Goal: Use online tool/utility: Utilize a website feature to perform a specific function

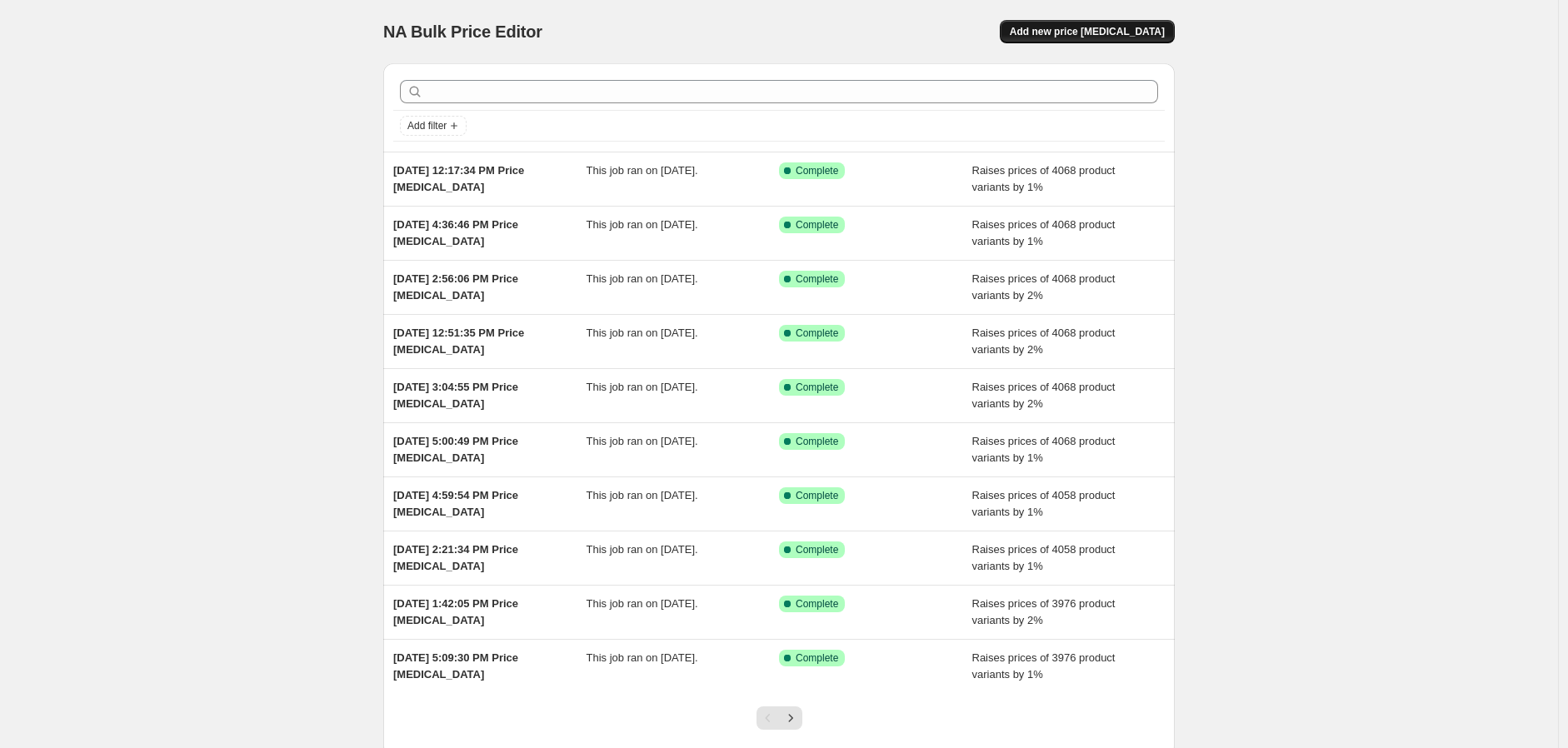
click at [1150, 35] on span "Add new price change job" at bounding box center [1088, 32] width 155 height 13
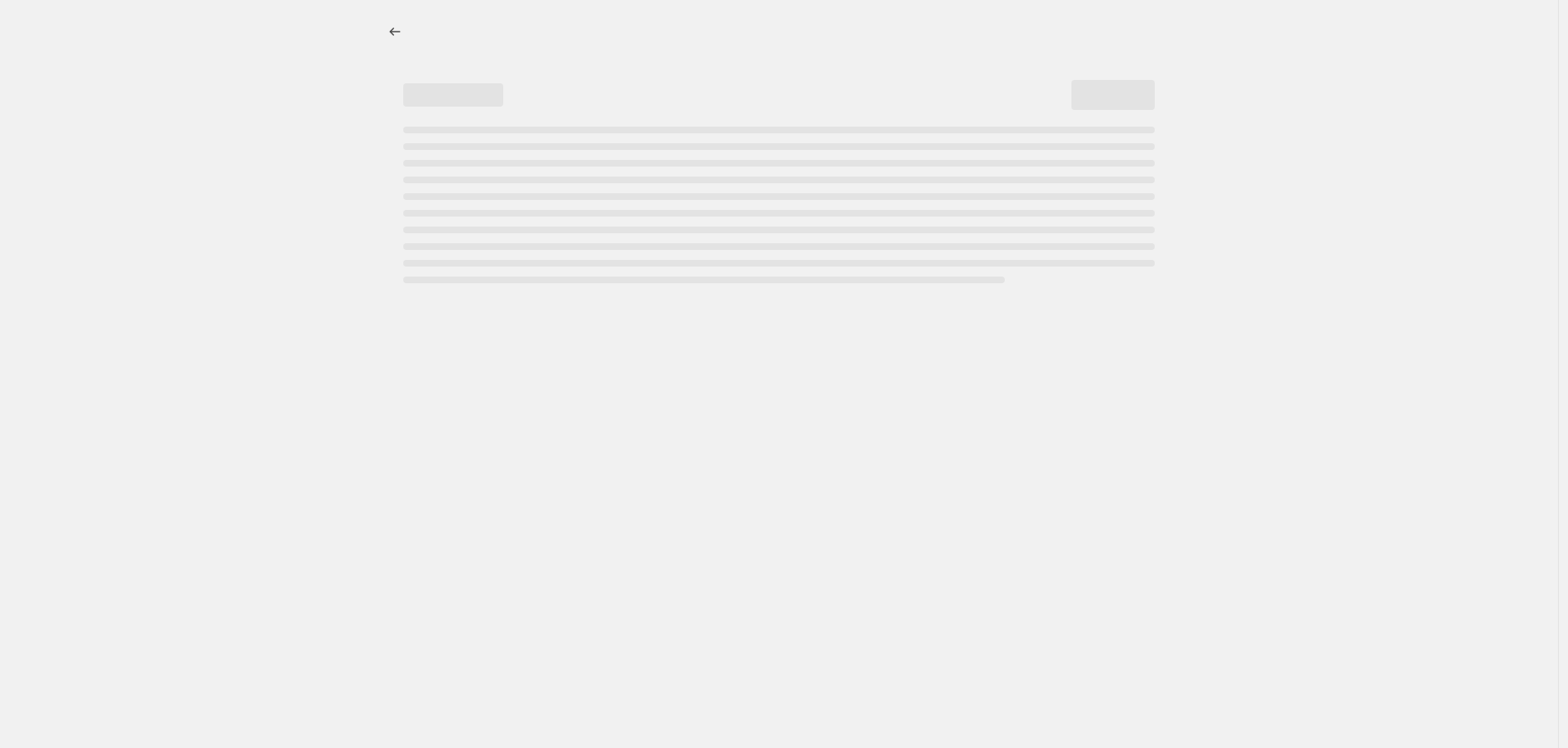
select select "percentage"
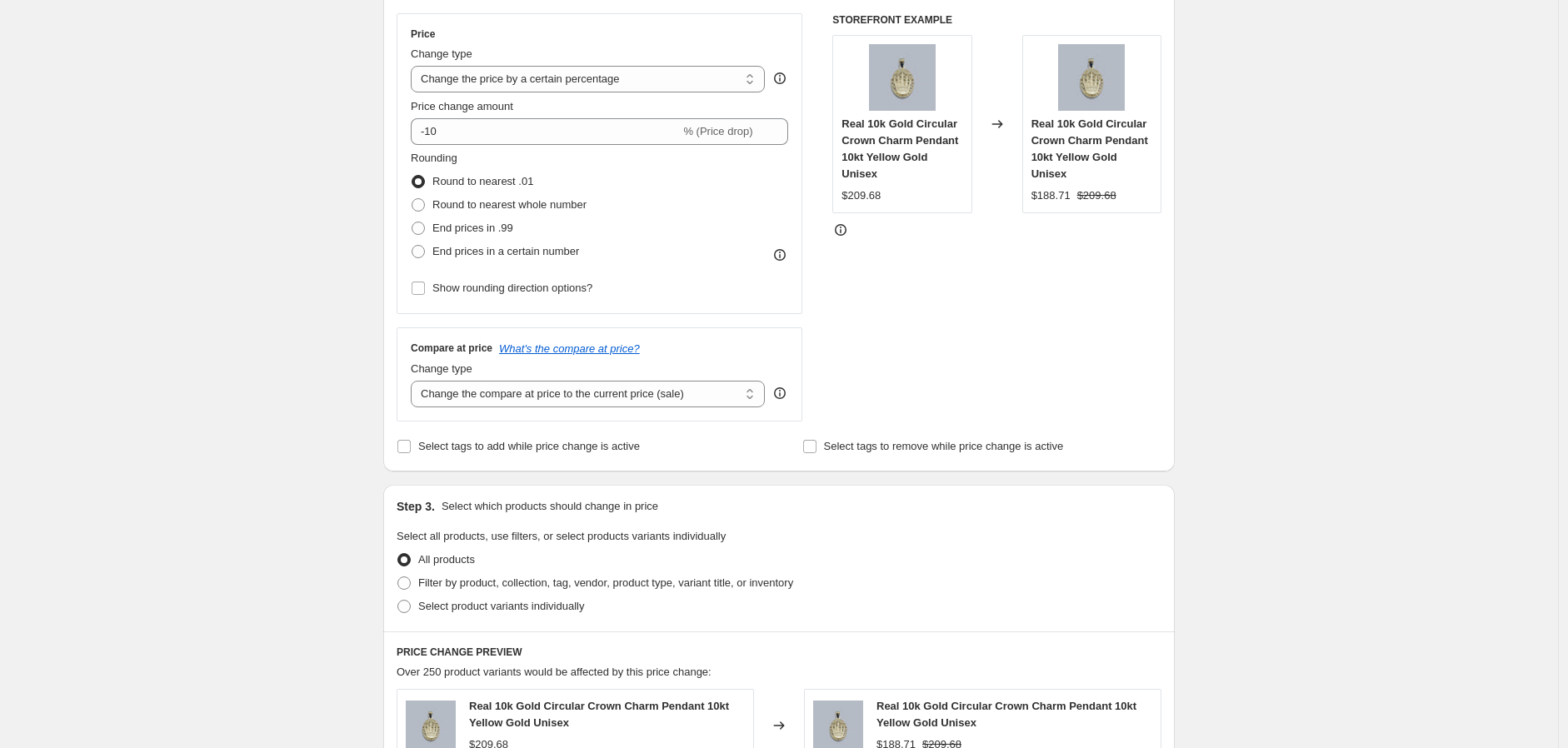
scroll to position [370, 0]
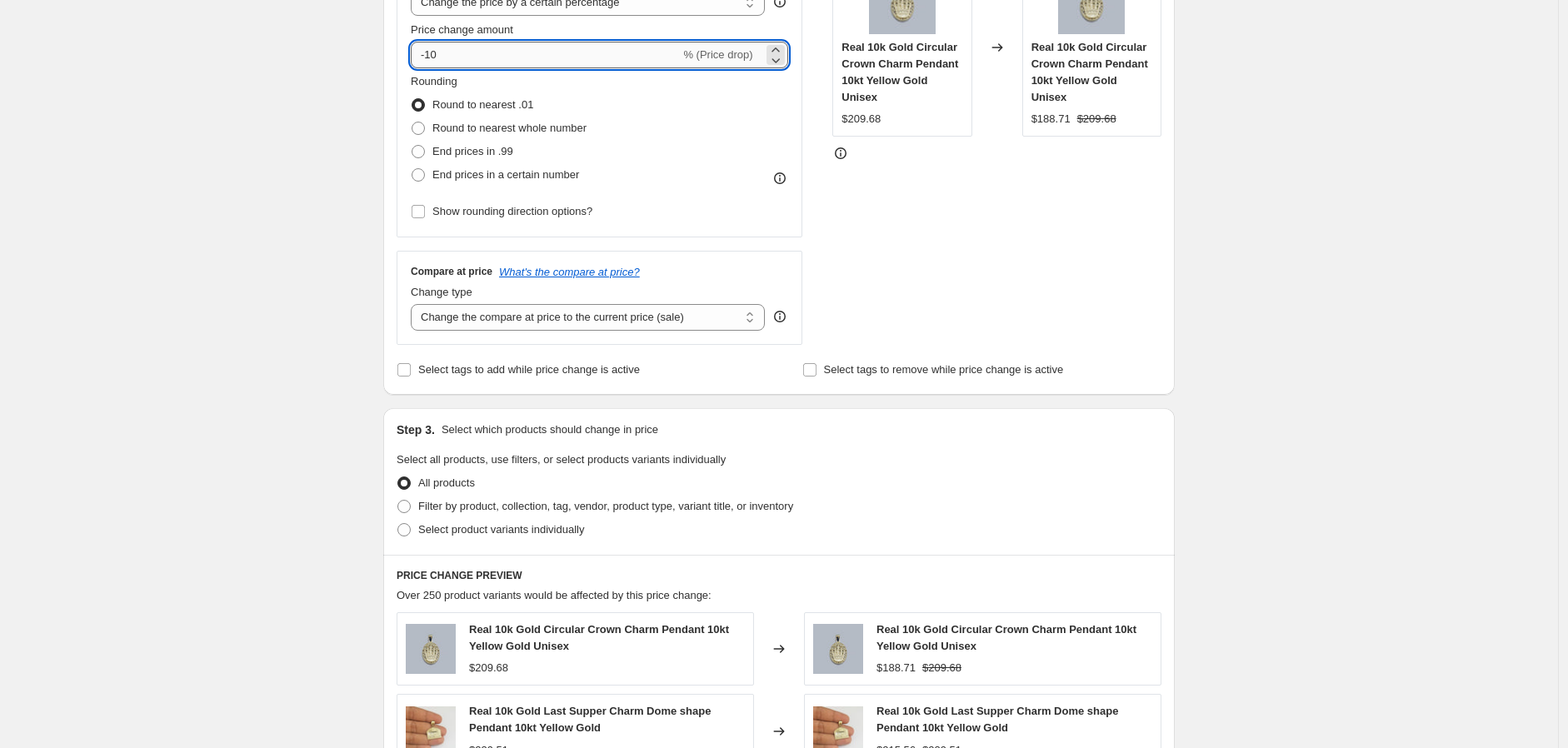
click at [468, 50] on input "-10" at bounding box center [545, 55] width 269 height 27
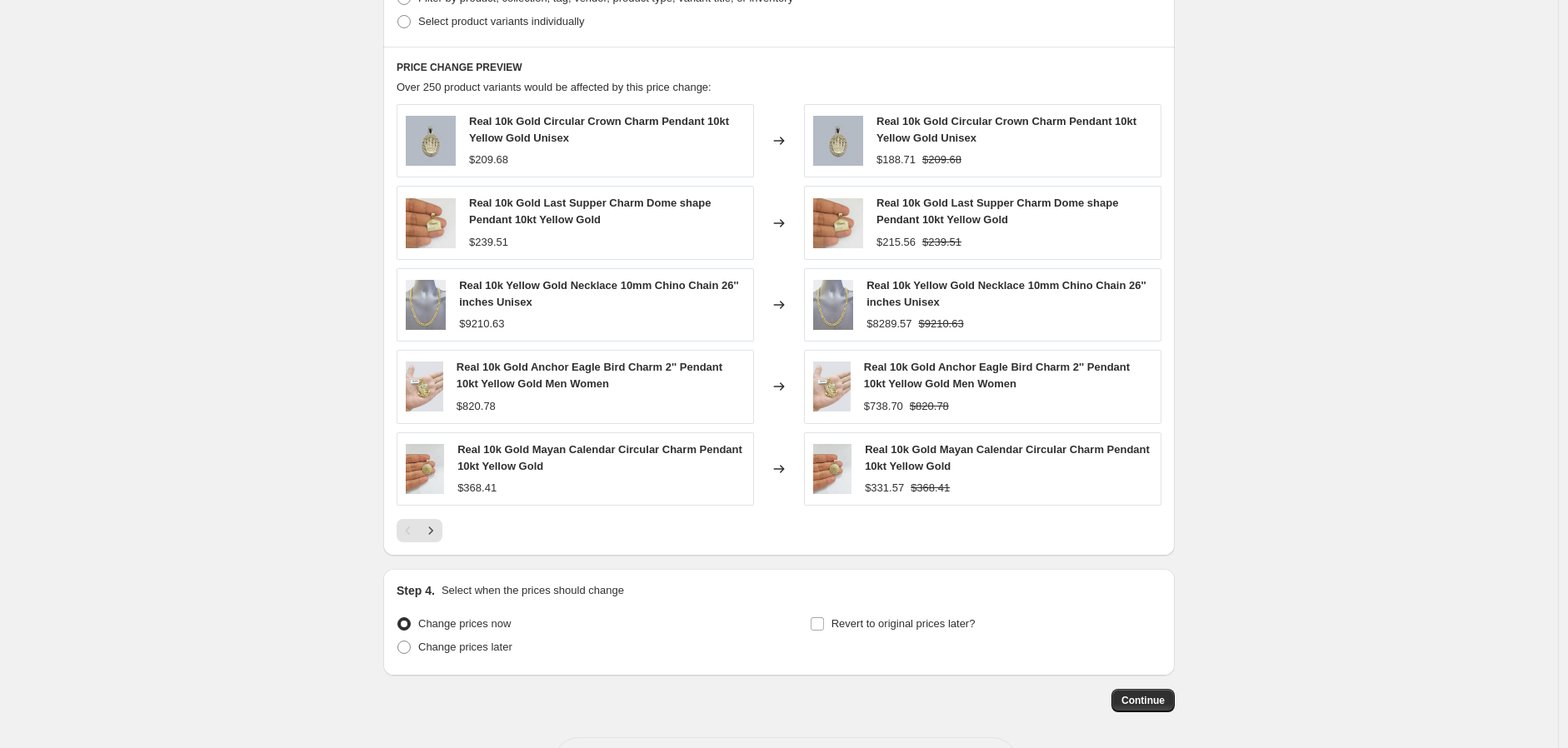
scroll to position [945, 0]
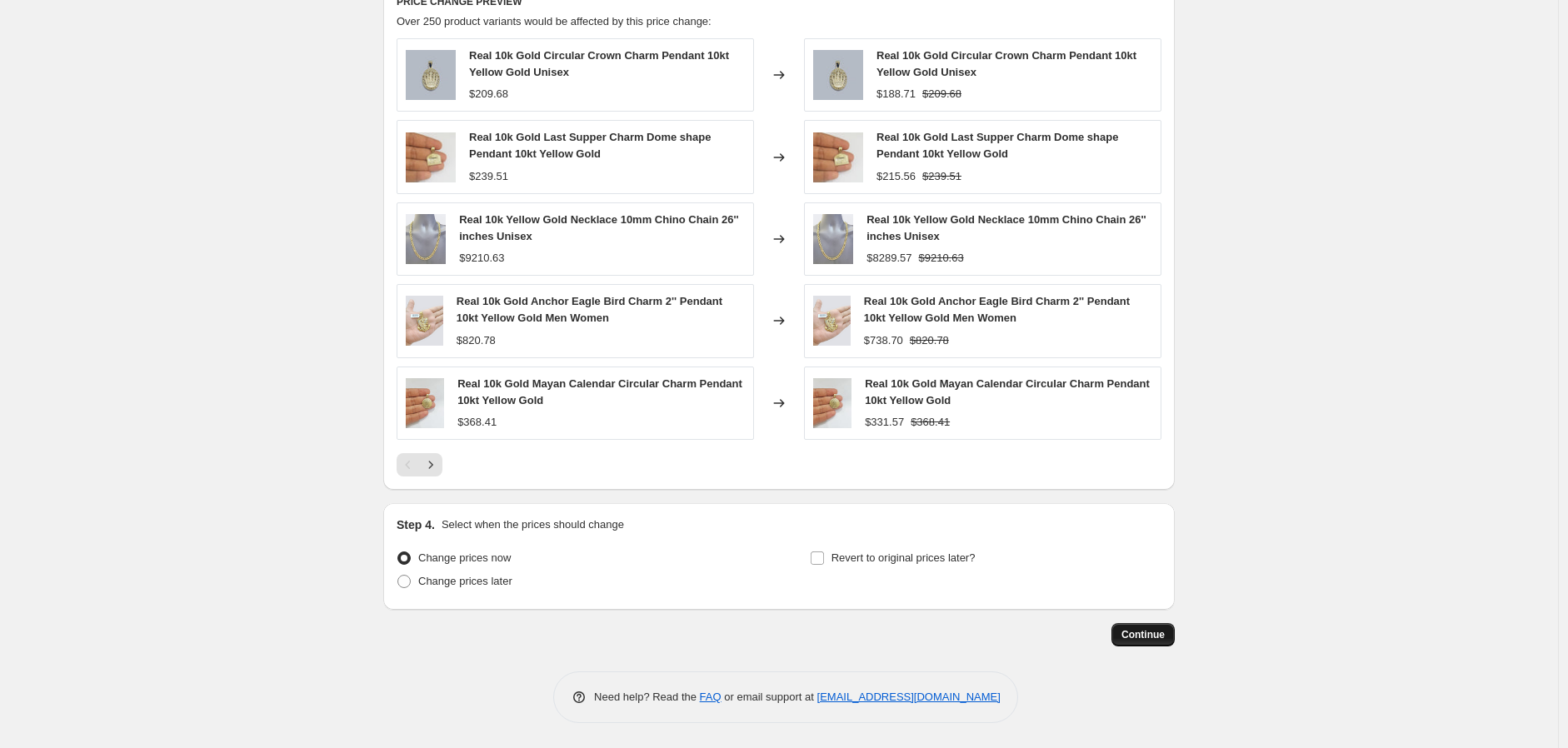
type input "1"
click at [1165, 640] on span "Continue" at bounding box center [1143, 635] width 43 height 13
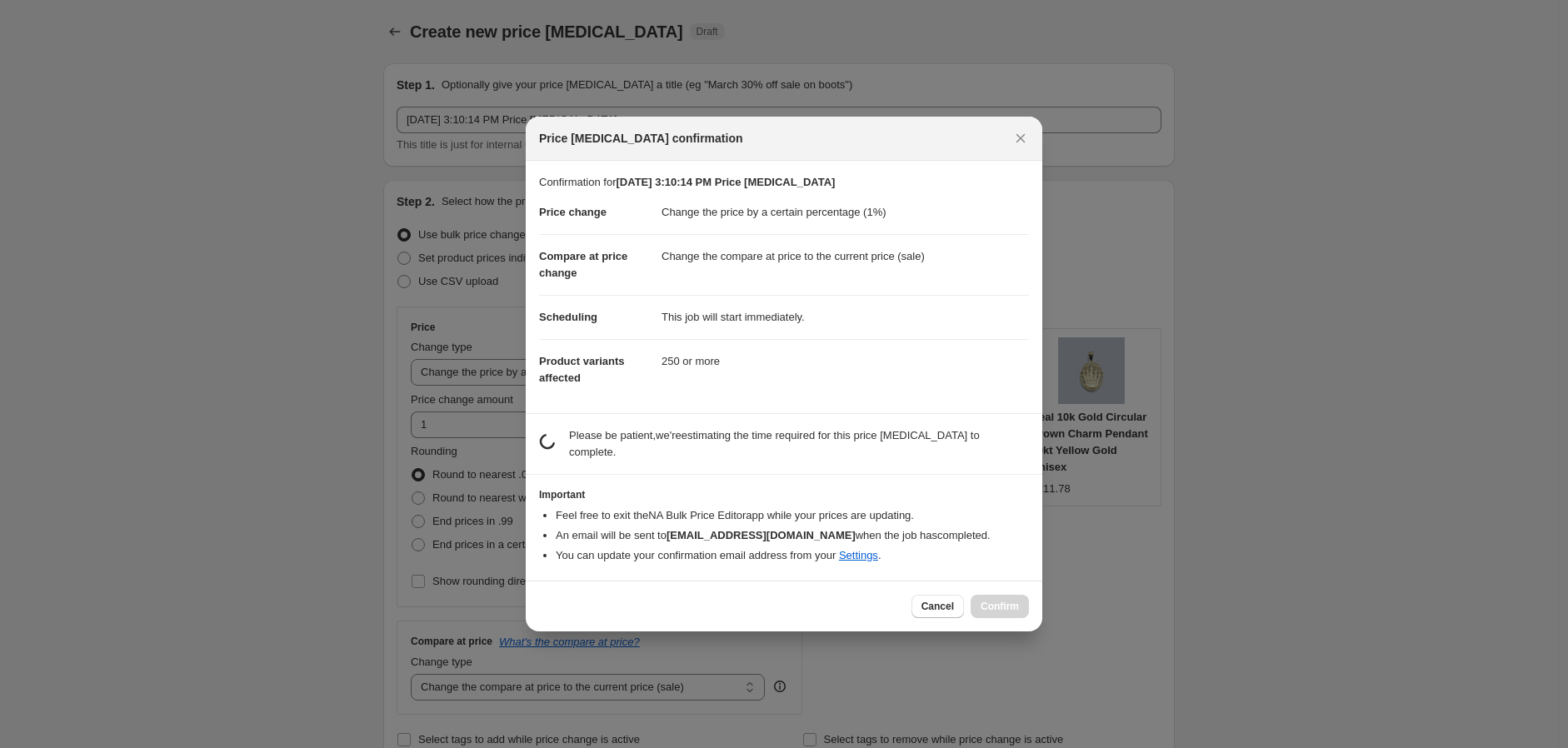
scroll to position [0, 0]
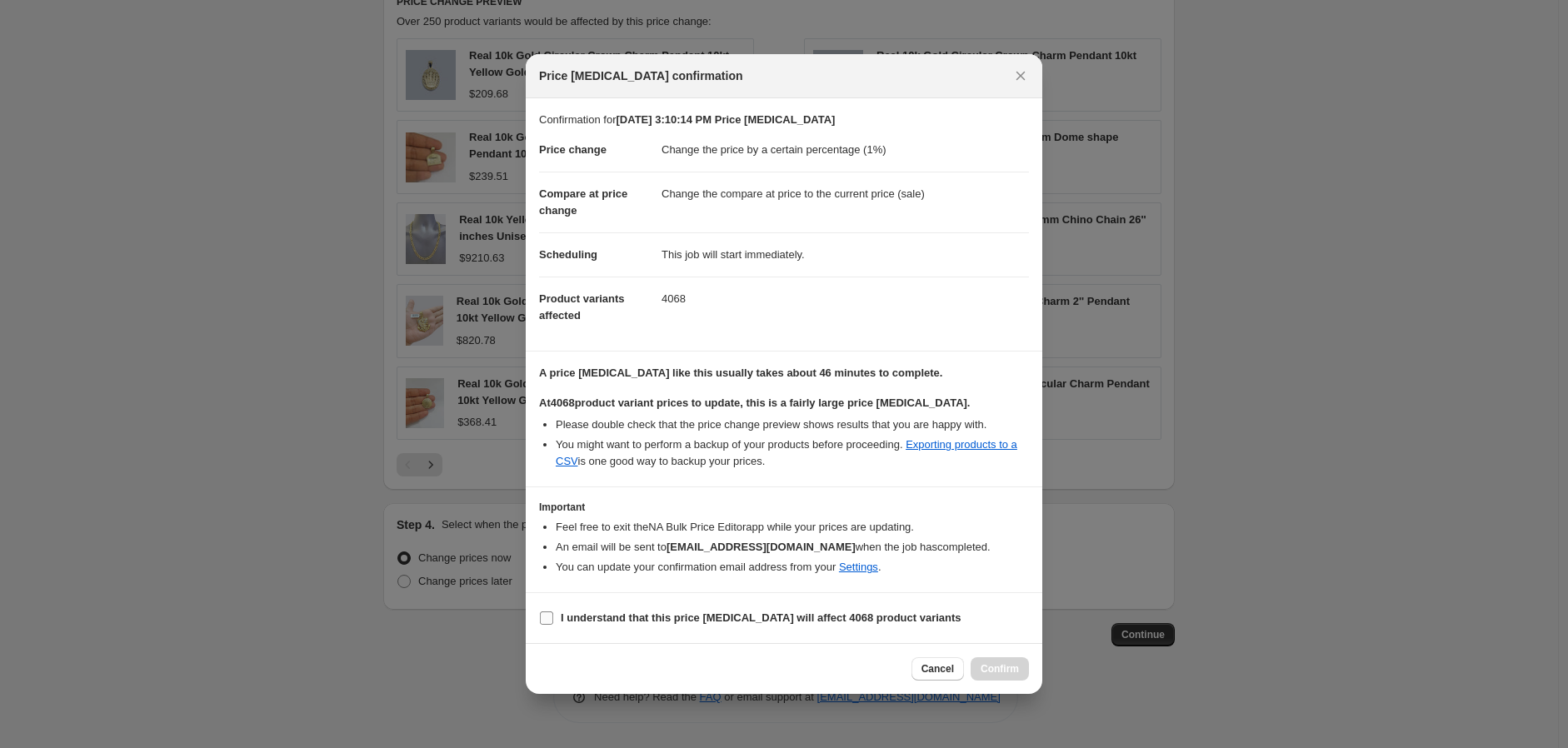
click at [543, 622] on input "I understand that this price change job will affect 4068 product variants" at bounding box center [547, 618] width 13 height 13
checkbox input "true"
click at [1009, 671] on span "Confirm" at bounding box center [999, 669] width 38 height 13
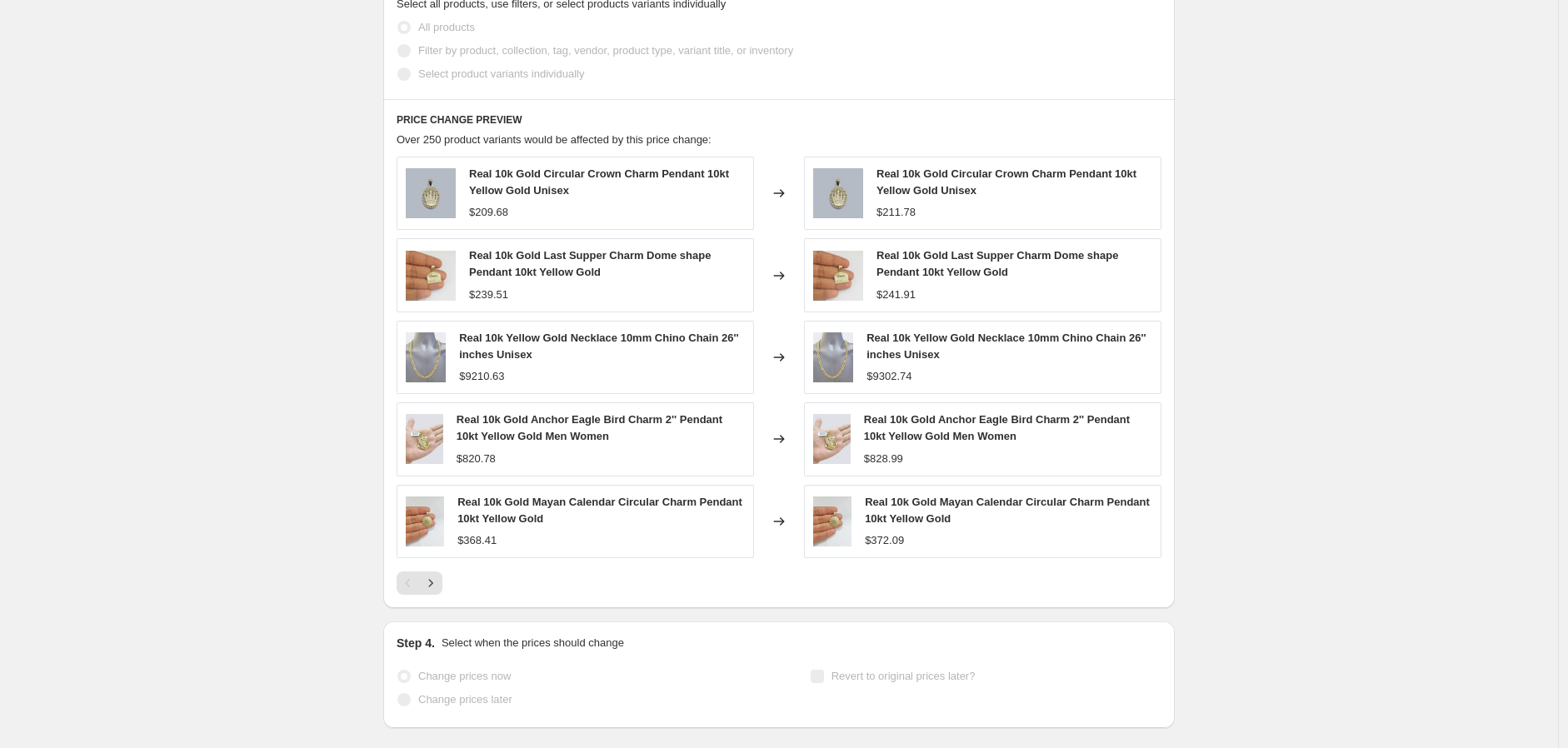
scroll to position [988, 0]
